Goal: Transaction & Acquisition: Subscribe to service/newsletter

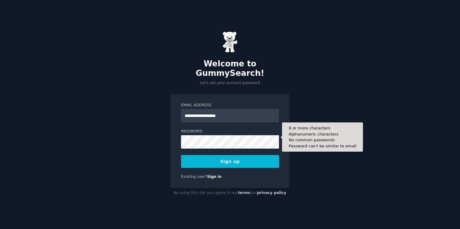
type input "**********"
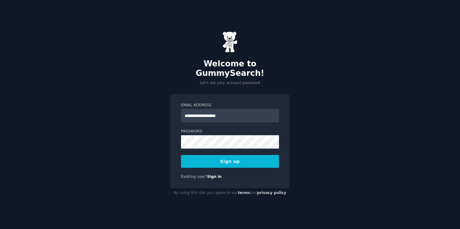
click at [0, 229] on nordpass-autofill-portal at bounding box center [0, 229] width 0 height 0
click at [220, 162] on button "Sign up" at bounding box center [230, 161] width 98 height 13
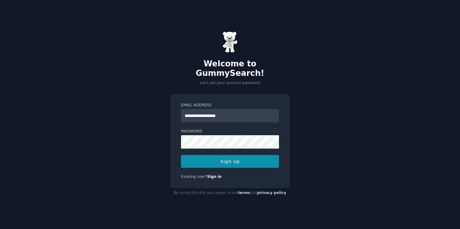
click at [0, 229] on nordpass-portal at bounding box center [0, 229] width 0 height 0
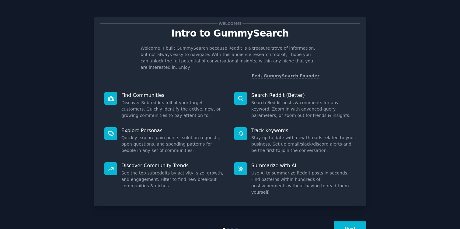
click at [347, 221] on button "Next" at bounding box center [350, 228] width 33 height 15
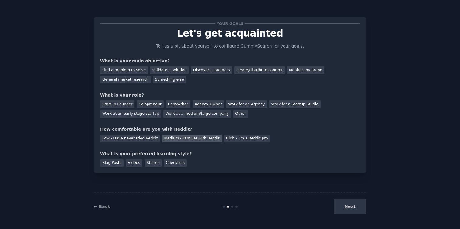
click at [173, 140] on div "Medium - Familiar with Reddit" at bounding box center [192, 139] width 60 height 8
click at [129, 104] on div "Startup Founder" at bounding box center [117, 104] width 34 height 8
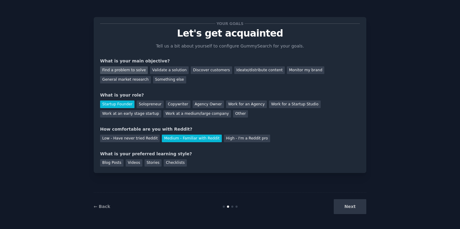
click at [138, 67] on div "Find a problem to solve" at bounding box center [124, 70] width 48 height 8
click at [159, 69] on div "Validate a solution" at bounding box center [169, 70] width 39 height 8
click at [117, 163] on div "Blog Posts" at bounding box center [111, 163] width 23 height 8
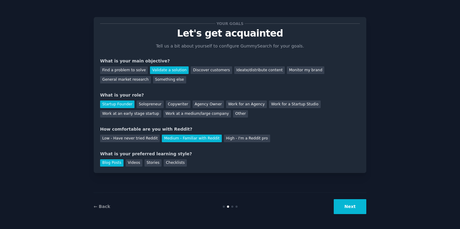
click at [345, 212] on button "Next" at bounding box center [350, 206] width 33 height 15
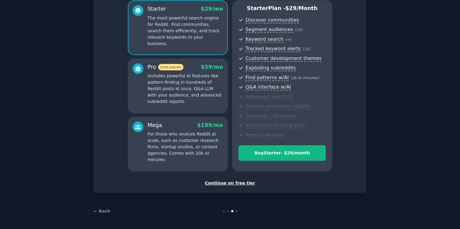
scroll to position [54, 0]
click at [228, 182] on div "Continue on free tier" at bounding box center [230, 183] width 260 height 6
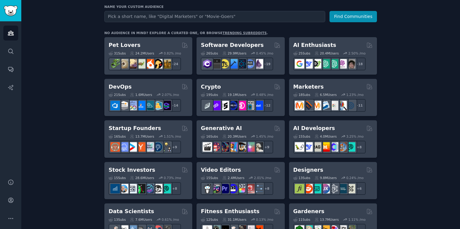
scroll to position [84, 0]
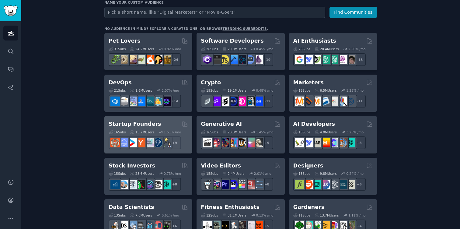
click at [160, 121] on div "Startup Founders" at bounding box center [148, 124] width 79 height 8
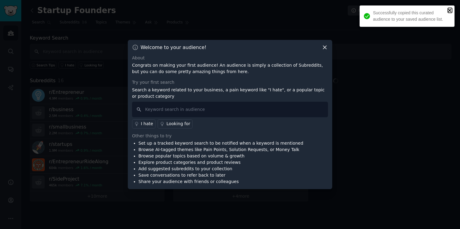
click at [451, 10] on icon "close" at bounding box center [449, 10] width 3 height 3
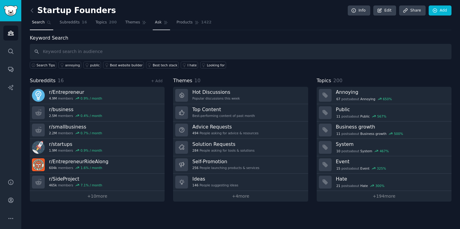
click at [157, 23] on span "Ask" at bounding box center [158, 22] width 7 height 5
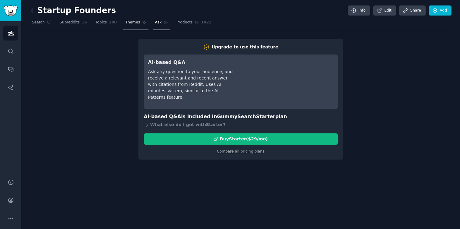
click at [142, 23] on icon at bounding box center [144, 22] width 4 height 4
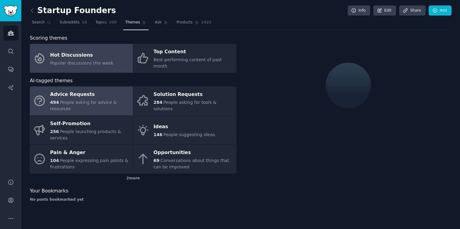
click at [81, 100] on span "People asking for advice & resources" at bounding box center [83, 105] width 67 height 11
